Goal: Find specific page/section: Find specific page/section

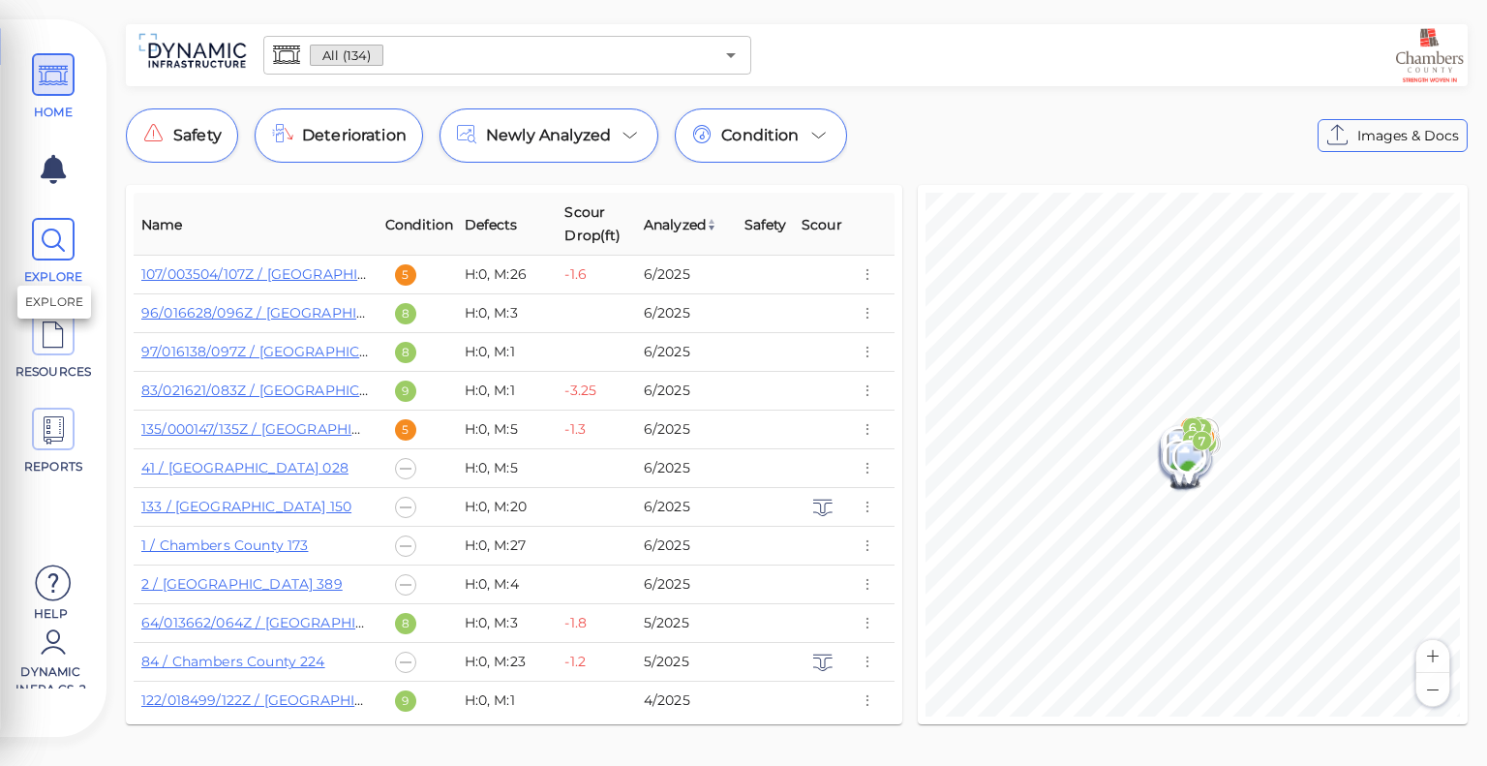
click at [39, 239] on icon at bounding box center [53, 241] width 29 height 44
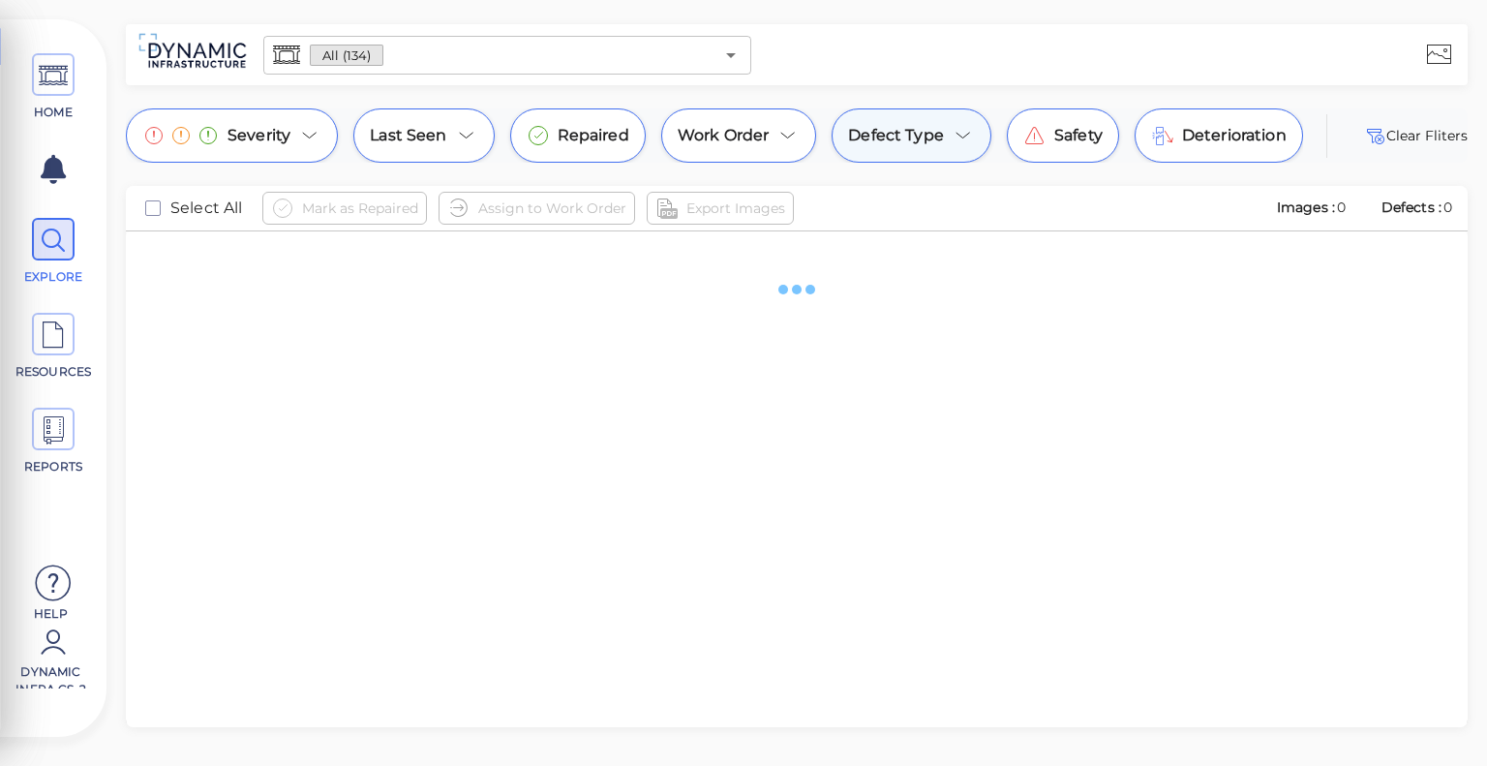
click at [944, 127] on div "Defect Type" at bounding box center [911, 135] width 160 height 54
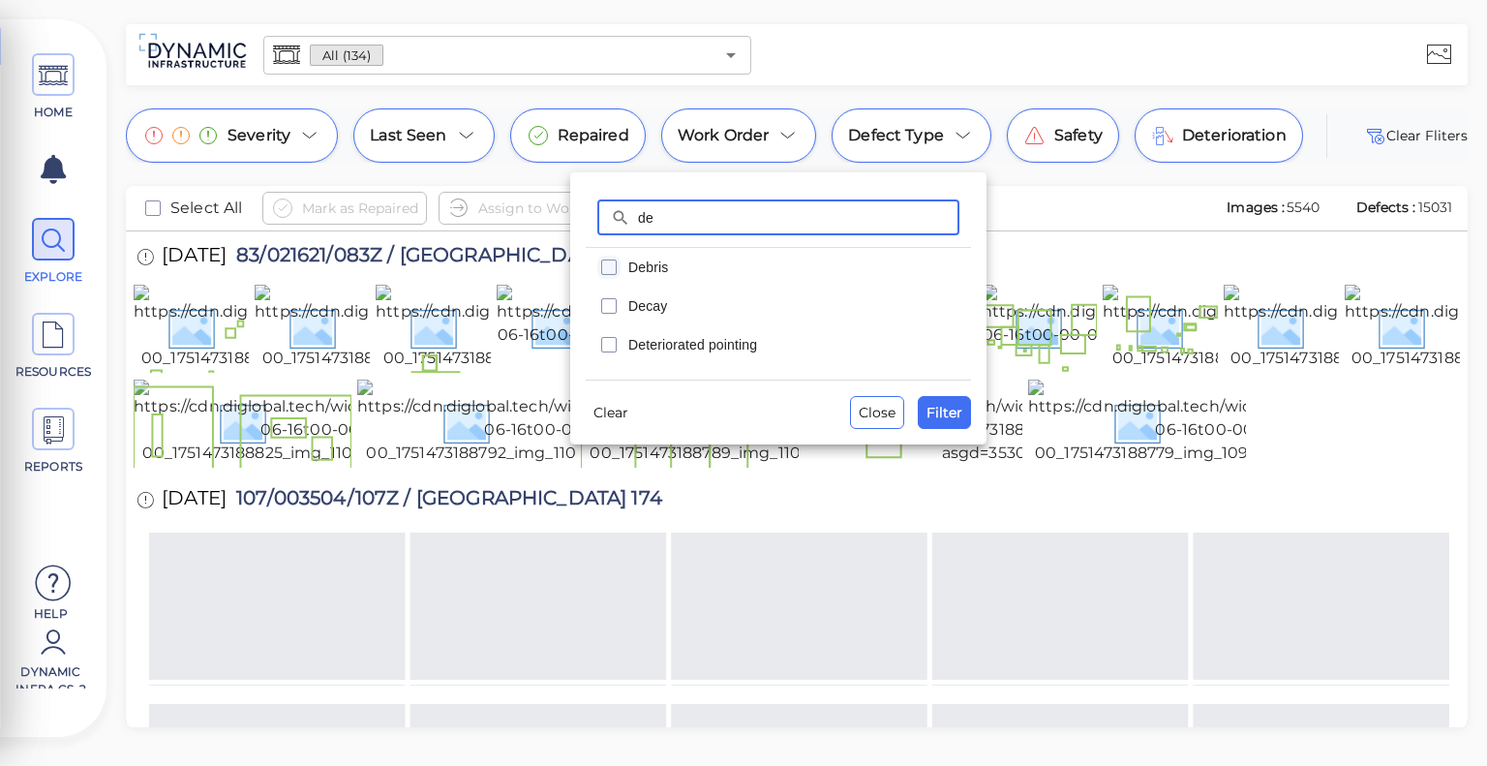
type input "de"
click at [614, 270] on icon "checkbox" at bounding box center [608, 267] width 23 height 23
click at [952, 408] on span "Filter" at bounding box center [944, 412] width 36 height 23
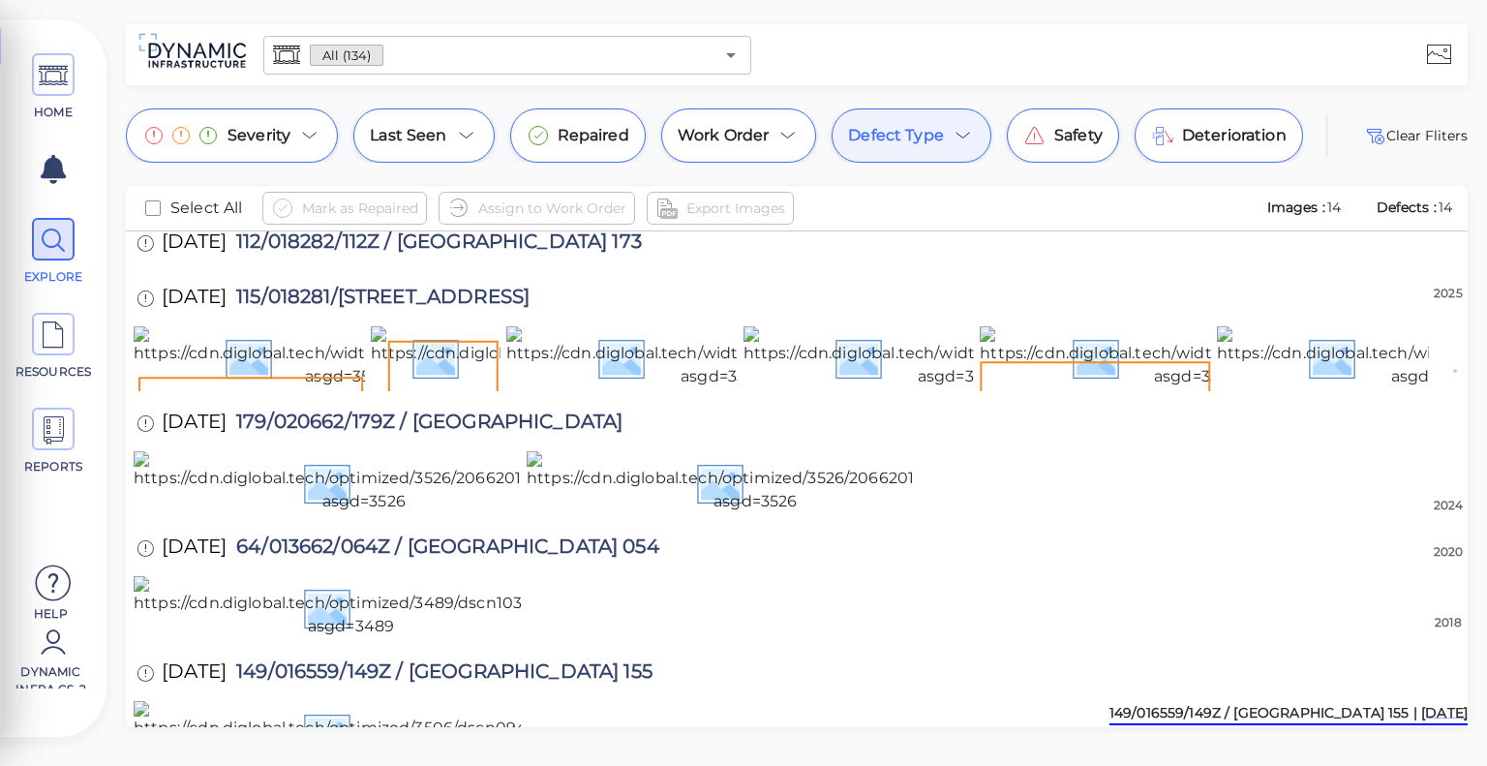
scroll to position [1980, 0]
